Goal: Task Accomplishment & Management: Complete application form

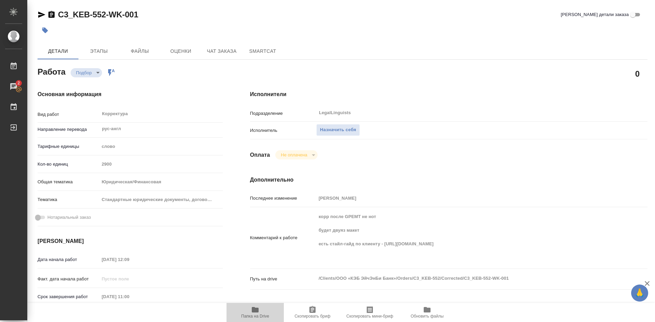
click at [254, 306] on icon "button" at bounding box center [255, 310] width 8 height 8
click at [337, 128] on span "Назначить себя" at bounding box center [338, 130] width 36 height 8
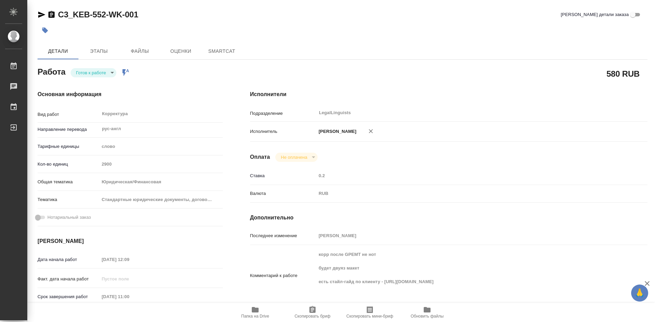
type textarea "x"
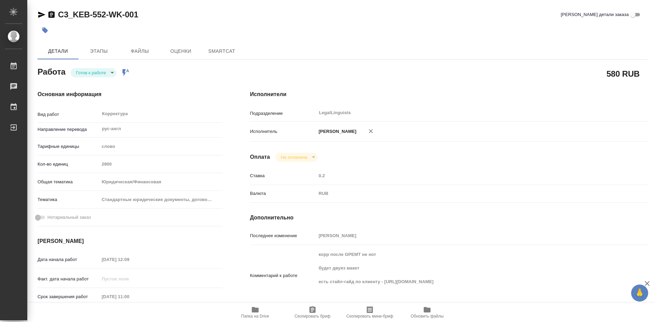
type textarea "x"
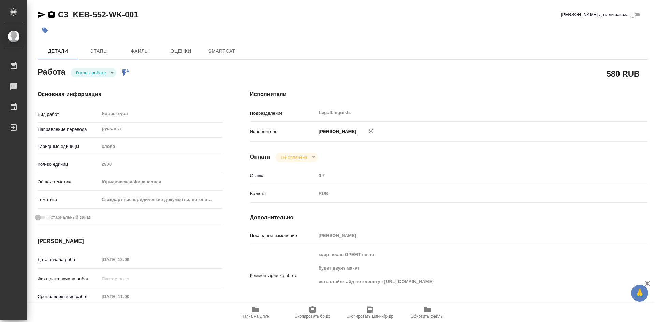
type textarea "x"
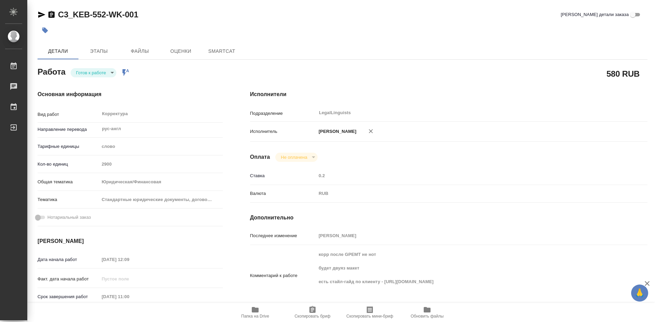
type textarea "x"
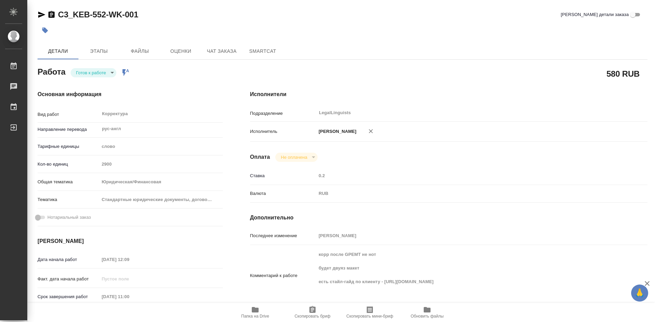
type textarea "x"
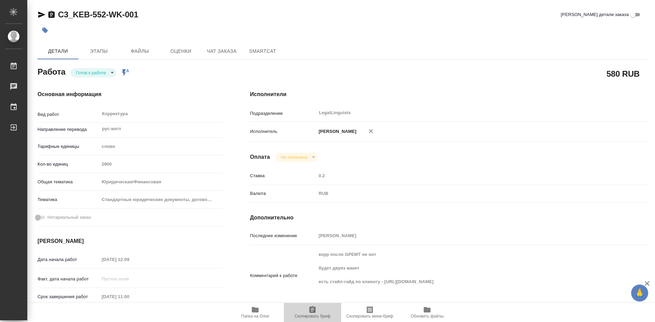
click at [309, 309] on icon "button" at bounding box center [312, 310] width 8 height 8
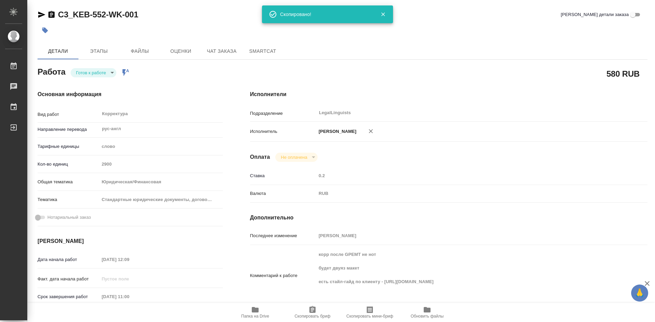
type textarea "x"
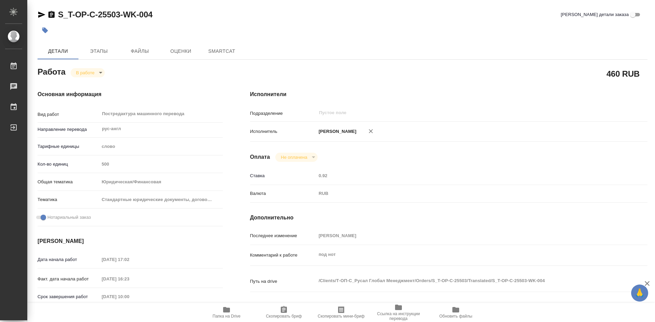
type textarea "x"
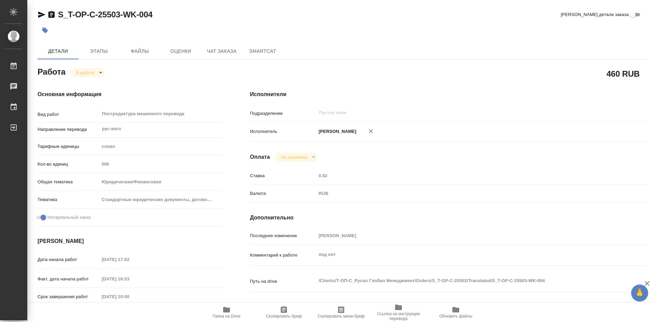
type textarea "x"
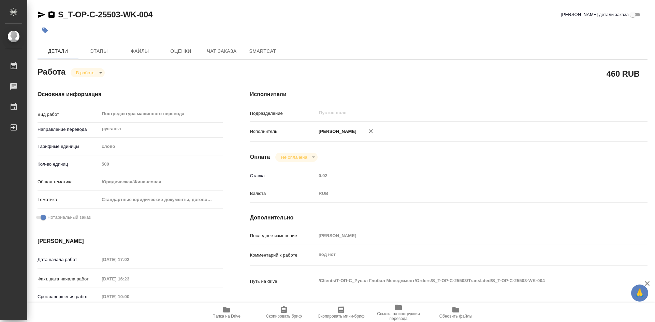
type textarea "x"
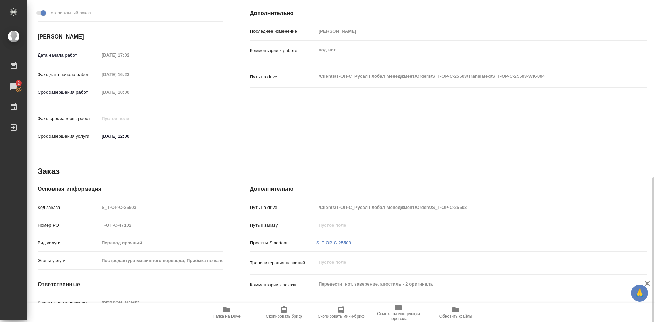
scroll to position [243, 0]
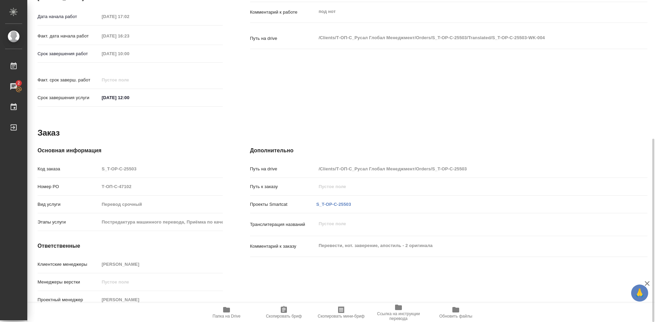
click at [228, 310] on icon "button" at bounding box center [226, 309] width 7 height 5
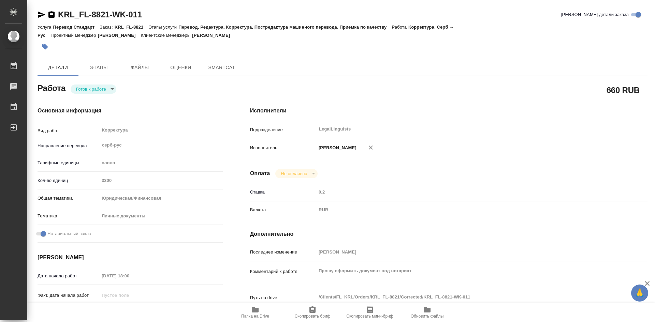
type textarea "x"
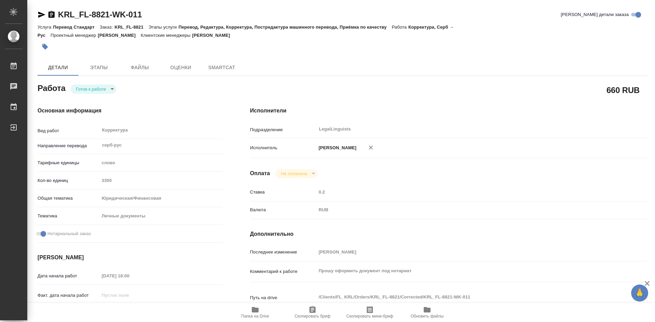
type textarea "x"
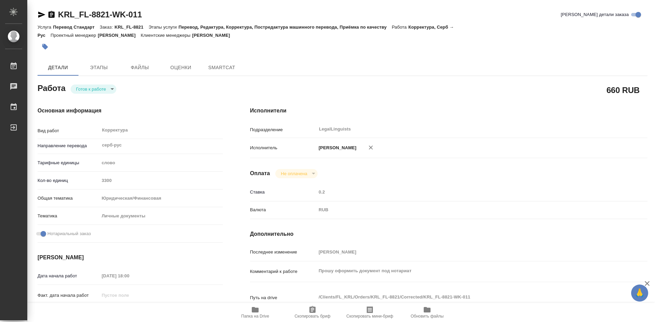
type textarea "x"
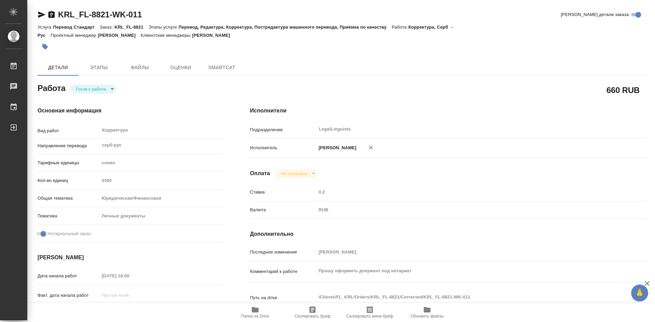
type textarea "x"
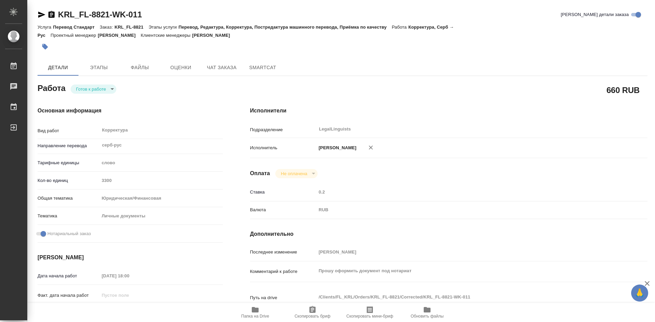
type textarea "x"
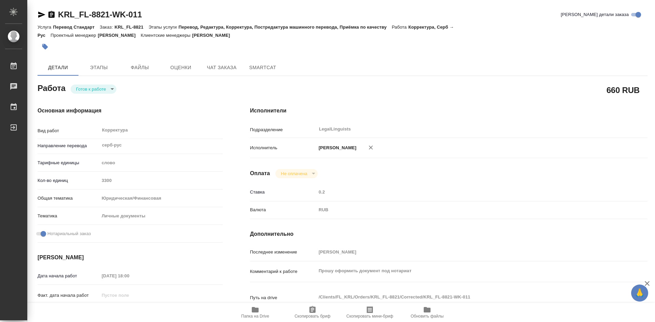
type textarea "x"
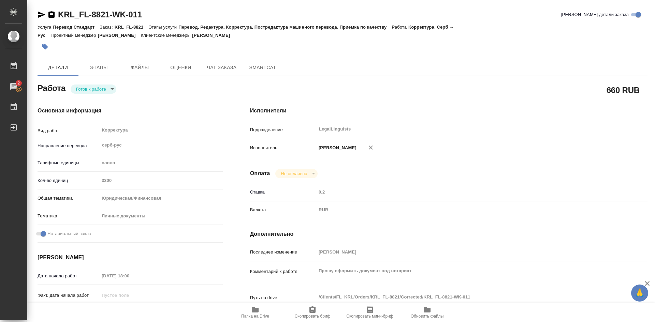
click at [255, 311] on icon "button" at bounding box center [255, 309] width 7 height 5
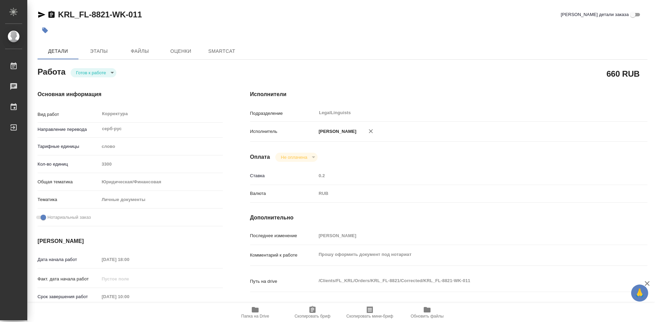
type textarea "x"
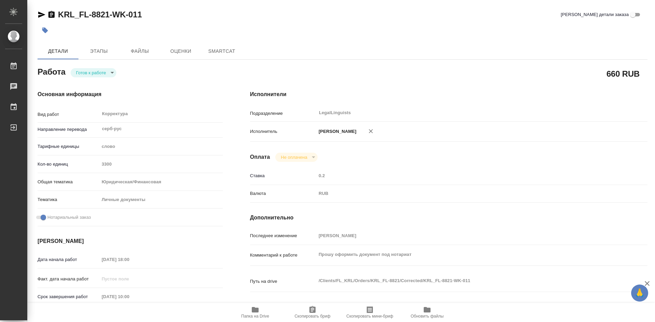
type textarea "x"
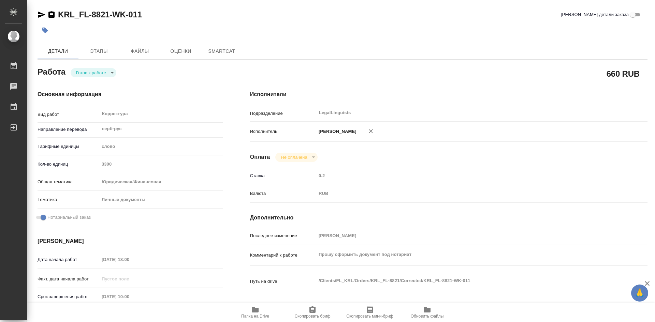
type textarea "x"
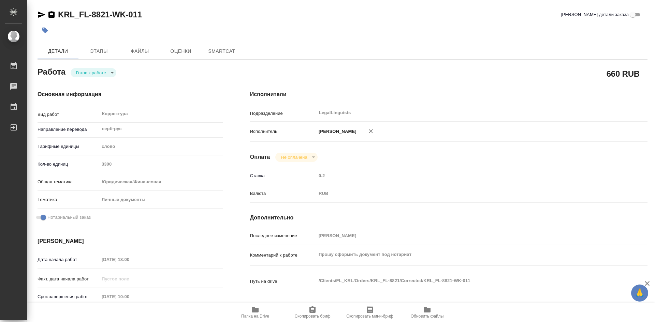
type textarea "x"
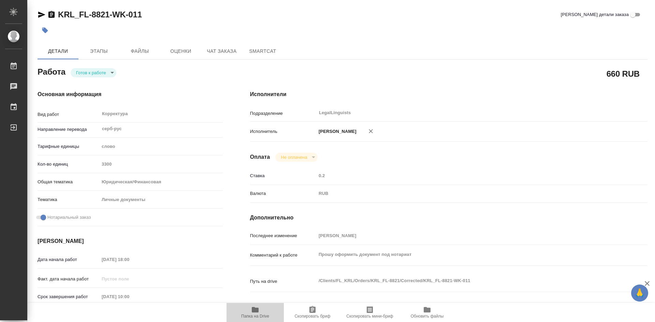
click at [253, 311] on icon "button" at bounding box center [255, 309] width 7 height 5
type textarea "x"
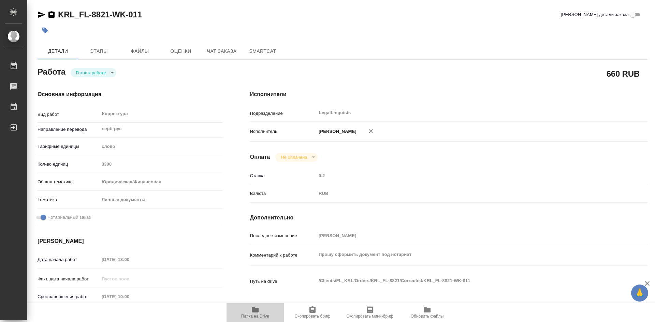
type textarea "x"
click at [253, 311] on icon "button" at bounding box center [255, 309] width 7 height 5
type textarea "x"
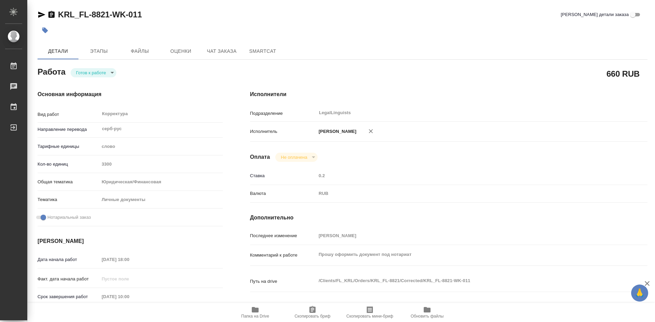
type textarea "x"
click at [252, 311] on icon "button" at bounding box center [255, 310] width 8 height 8
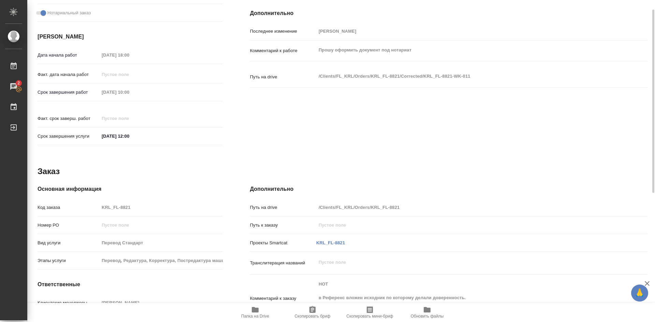
scroll to position [243, 0]
